Goal: Find specific page/section: Find specific page/section

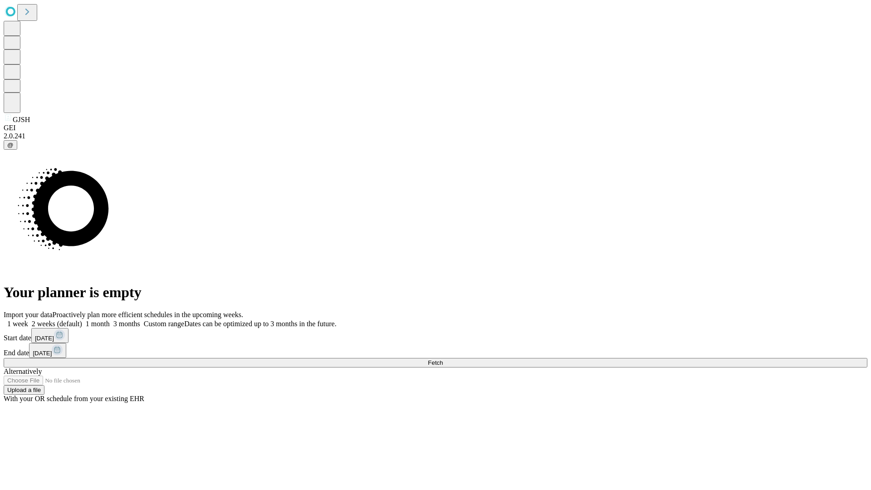
click at [443, 359] on span "Fetch" at bounding box center [435, 362] width 15 height 7
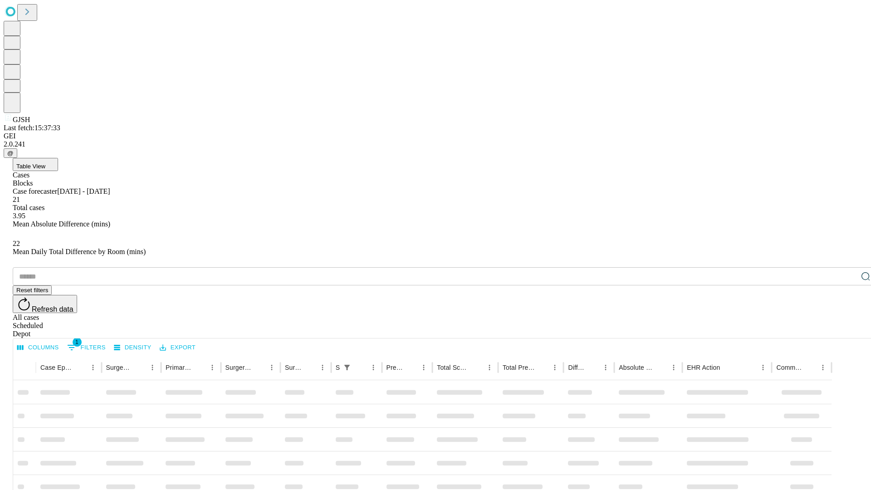
click at [847, 330] on div "Depot" at bounding box center [444, 334] width 863 height 8
